Goal: Information Seeking & Learning: Find specific fact

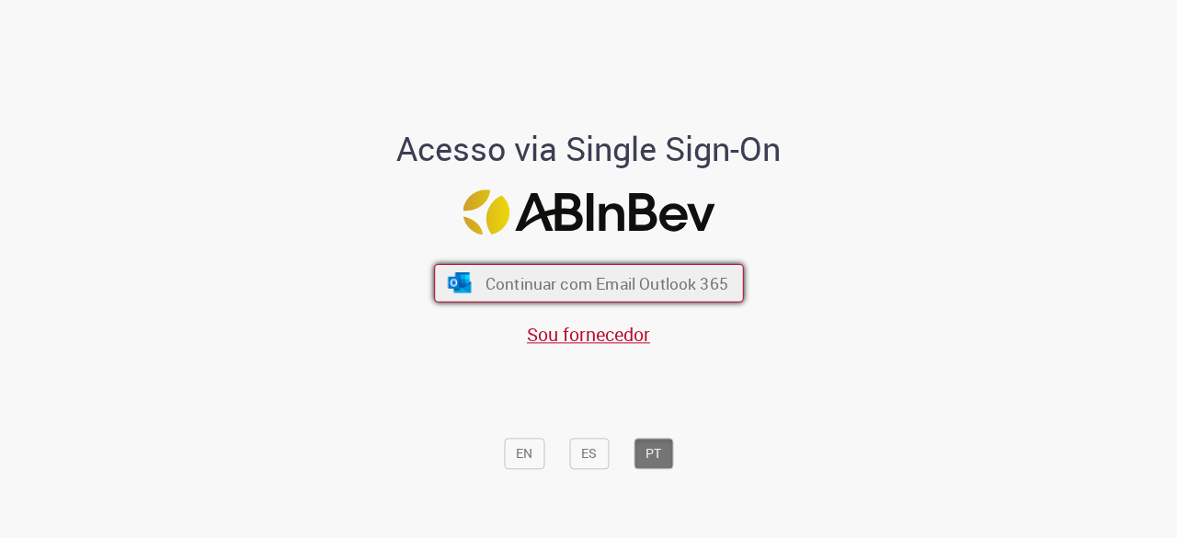
click at [543, 274] on span "Continuar com Email Outlook 365" at bounding box center [605, 283] width 243 height 21
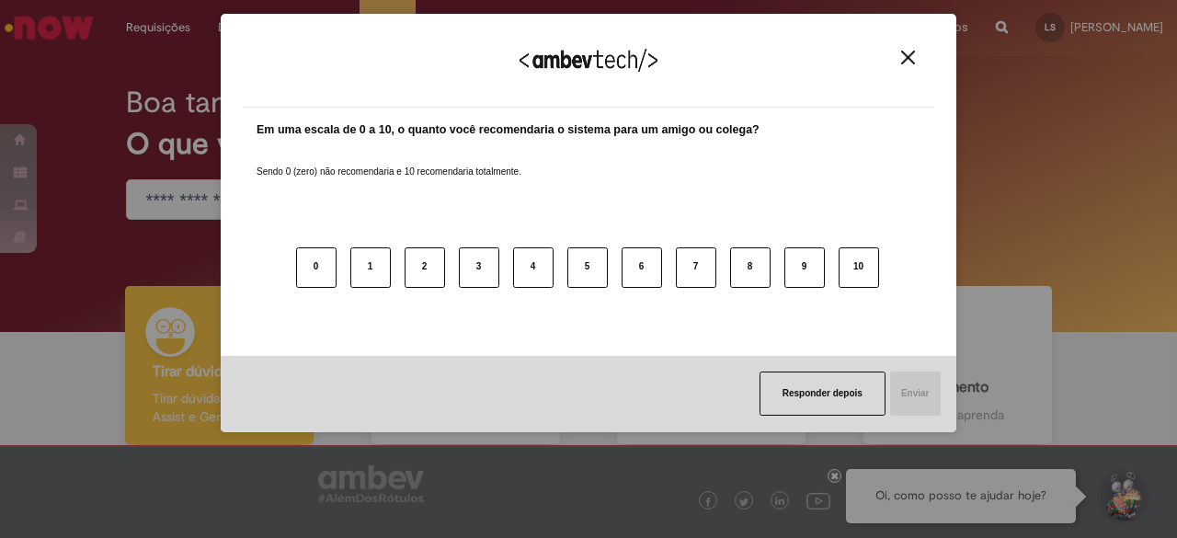
click at [914, 63] on img "Close" at bounding box center [908, 58] width 14 height 14
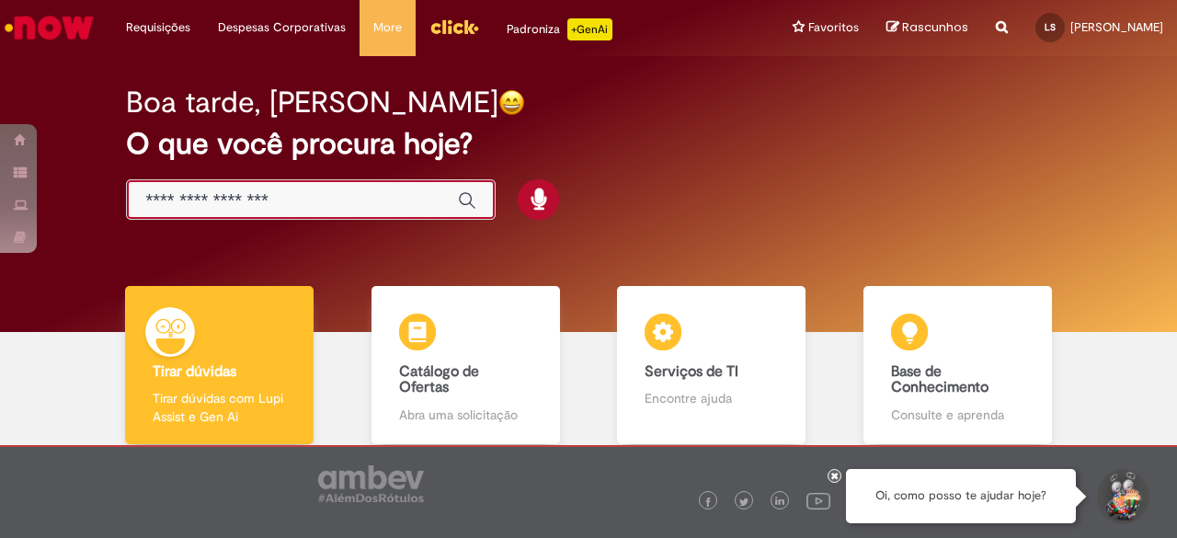
click at [339, 199] on input "Basta digitar aqui" at bounding box center [292, 200] width 294 height 21
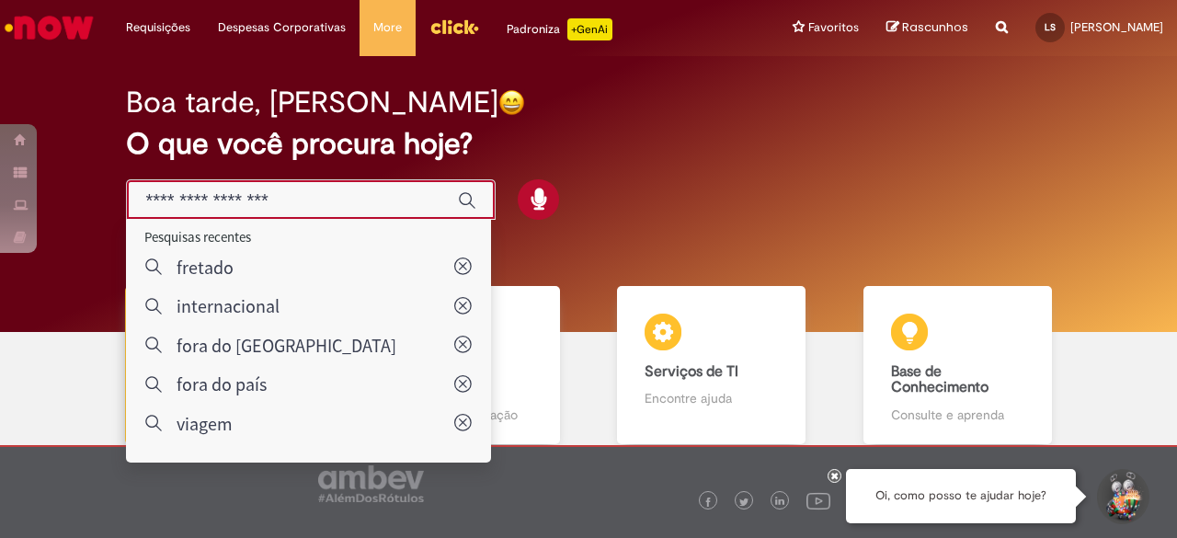
click at [324, 179] on div "Global" at bounding box center [311, 199] width 370 height 41
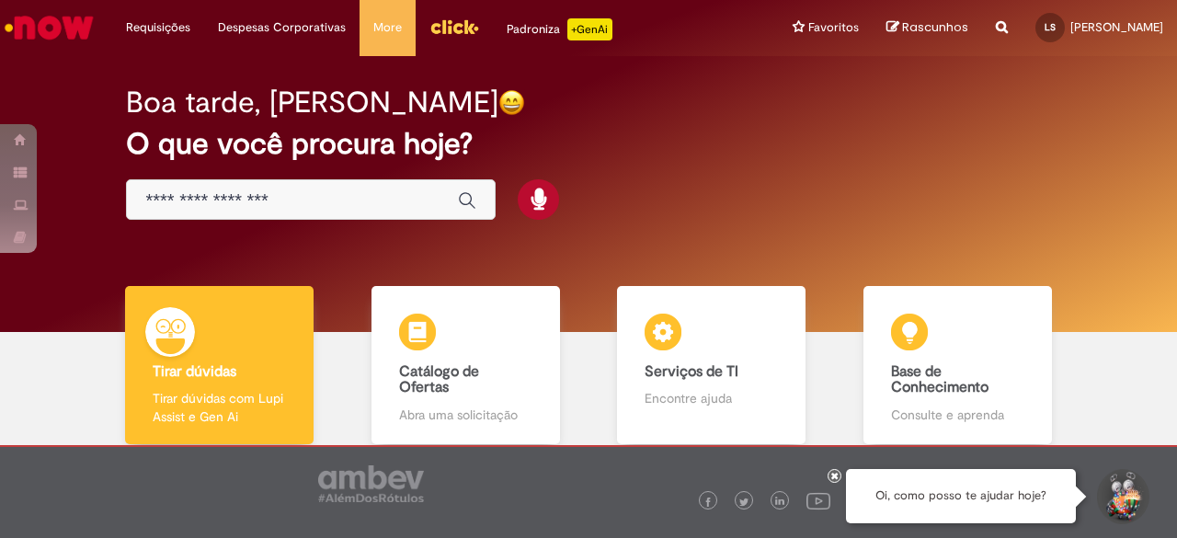
click at [327, 190] on input "Basta digitar aqui" at bounding box center [292, 200] width 294 height 21
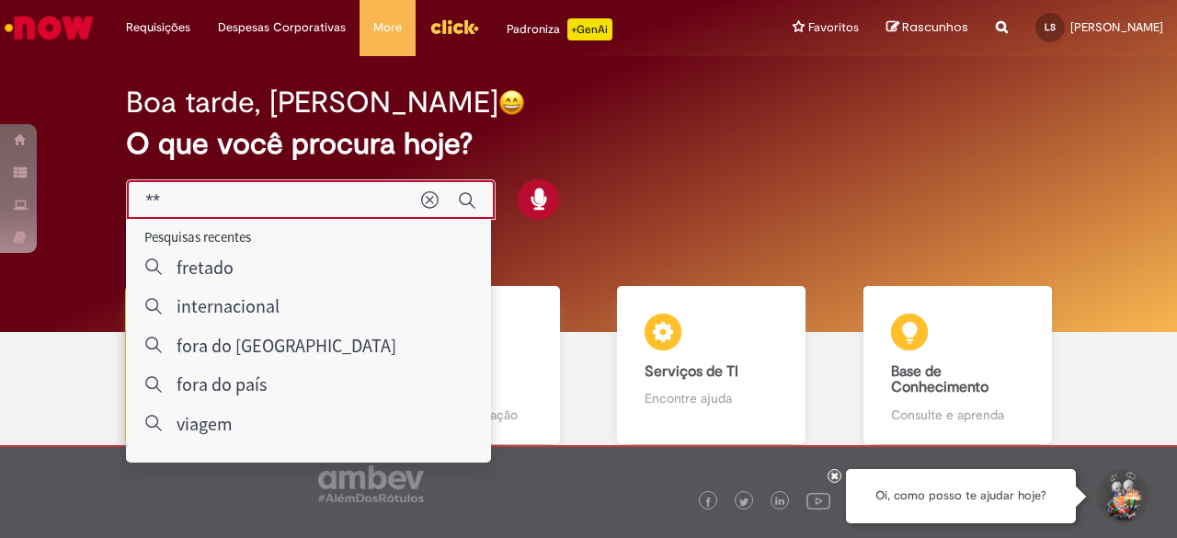
type input "*"
